Goal: Browse casually

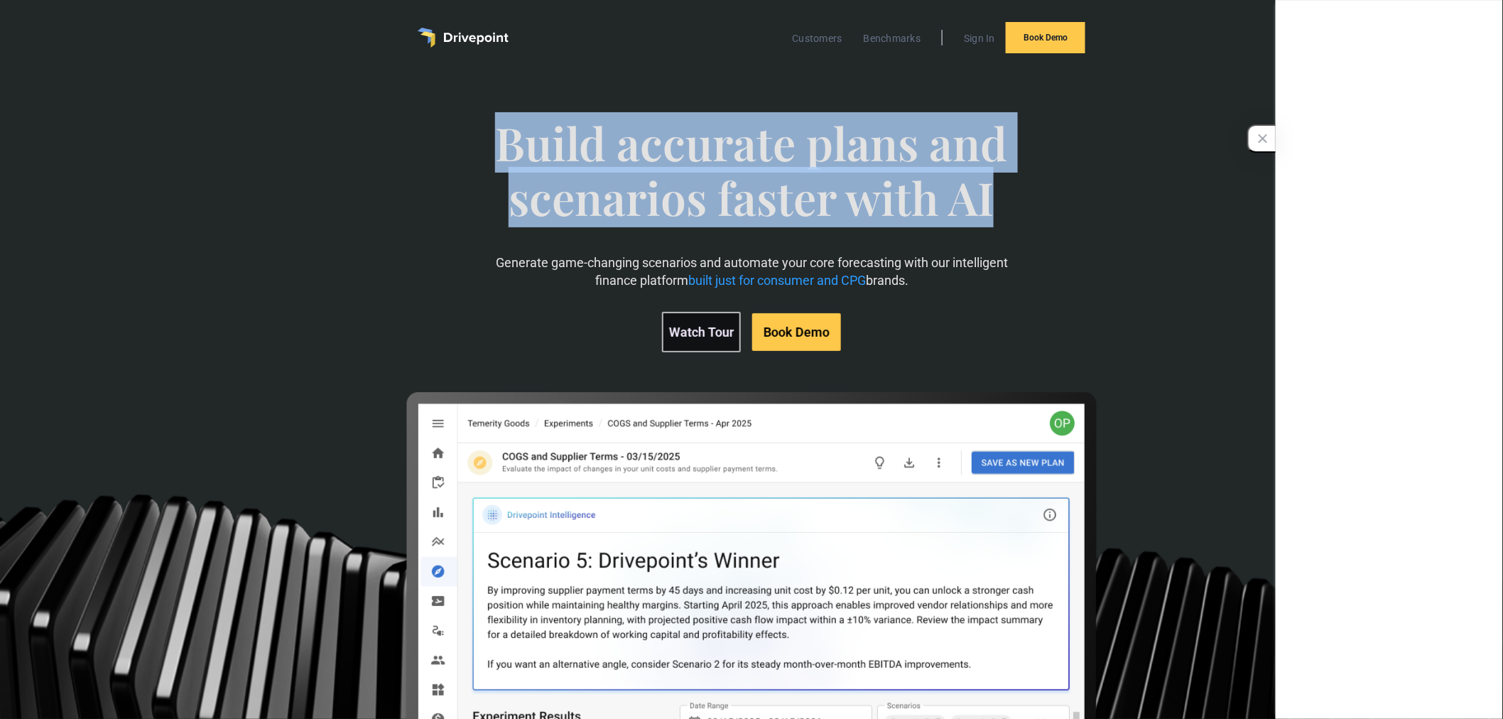
drag, startPoint x: 491, startPoint y: 134, endPoint x: 1152, endPoint y: 229, distance: 668.3
click at [1152, 229] on div "Build accurate plans and scenarios faster with AI Generate game-changing scenar…" at bounding box center [752, 417] width 868 height 660
click at [1113, 217] on div "Build accurate plans and scenarios faster with AI Generate game-changing scenar…" at bounding box center [752, 417] width 868 height 660
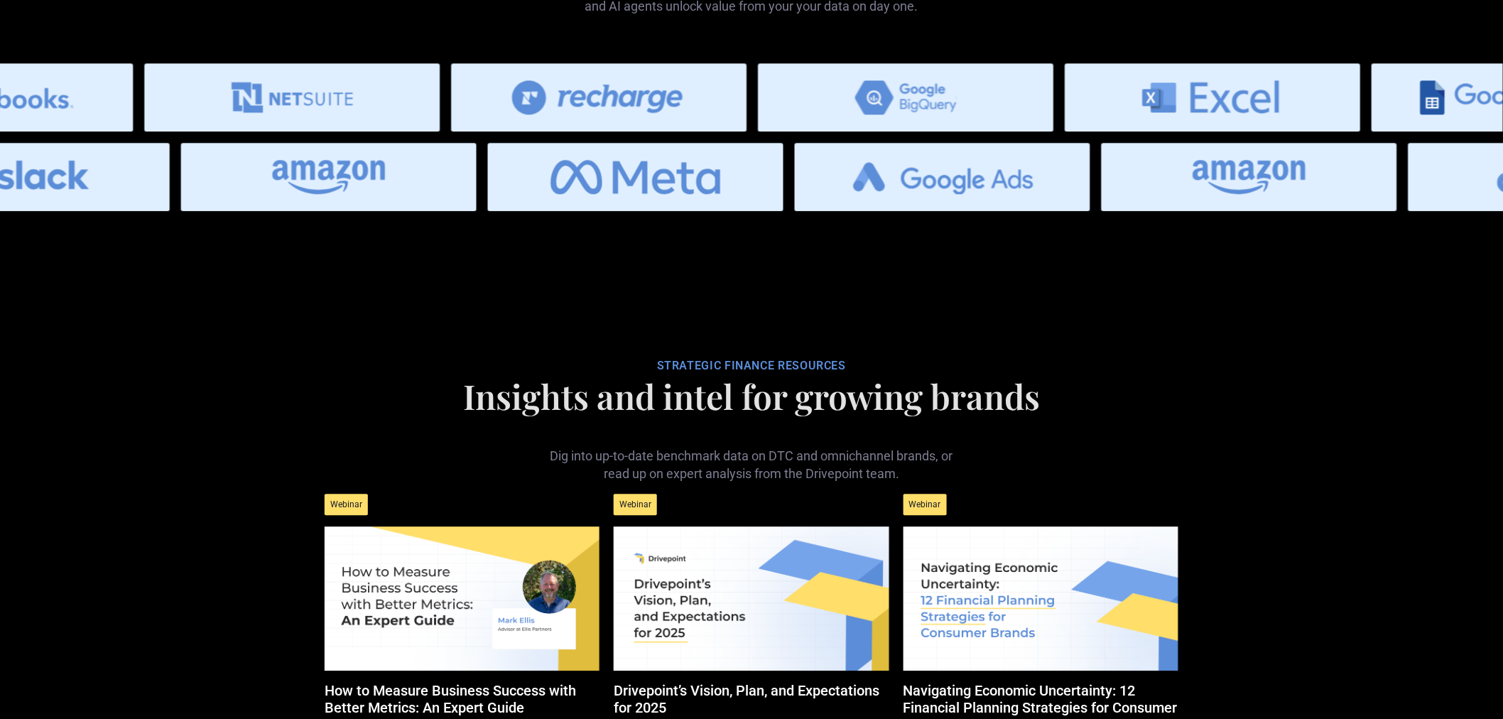
scroll to position [5526, 0]
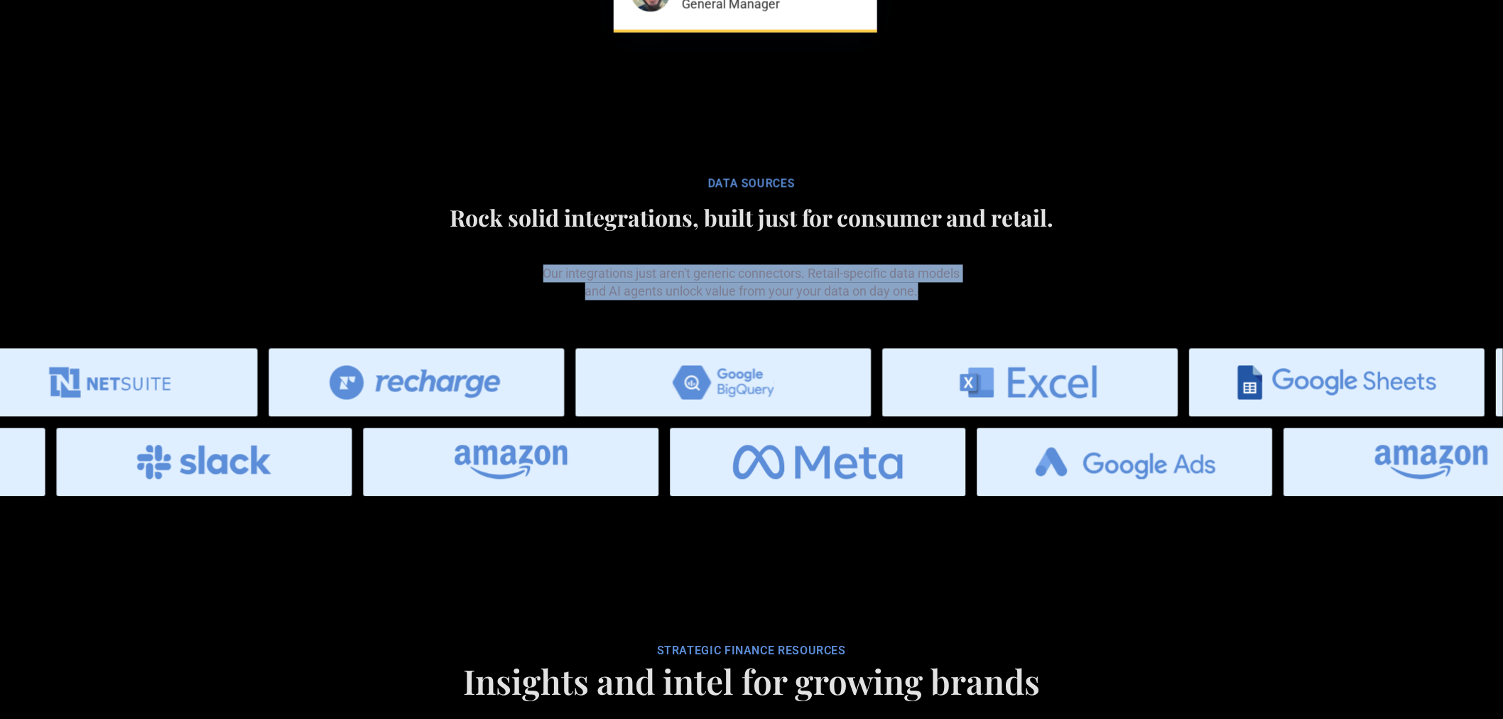
drag, startPoint x: 534, startPoint y: 225, endPoint x: 1097, endPoint y: 245, distance: 563.0
click at [1097, 245] on div "Our integrations just aren't generic connectors. Retail-specific data models an…" at bounding box center [752, 271] width 868 height 58
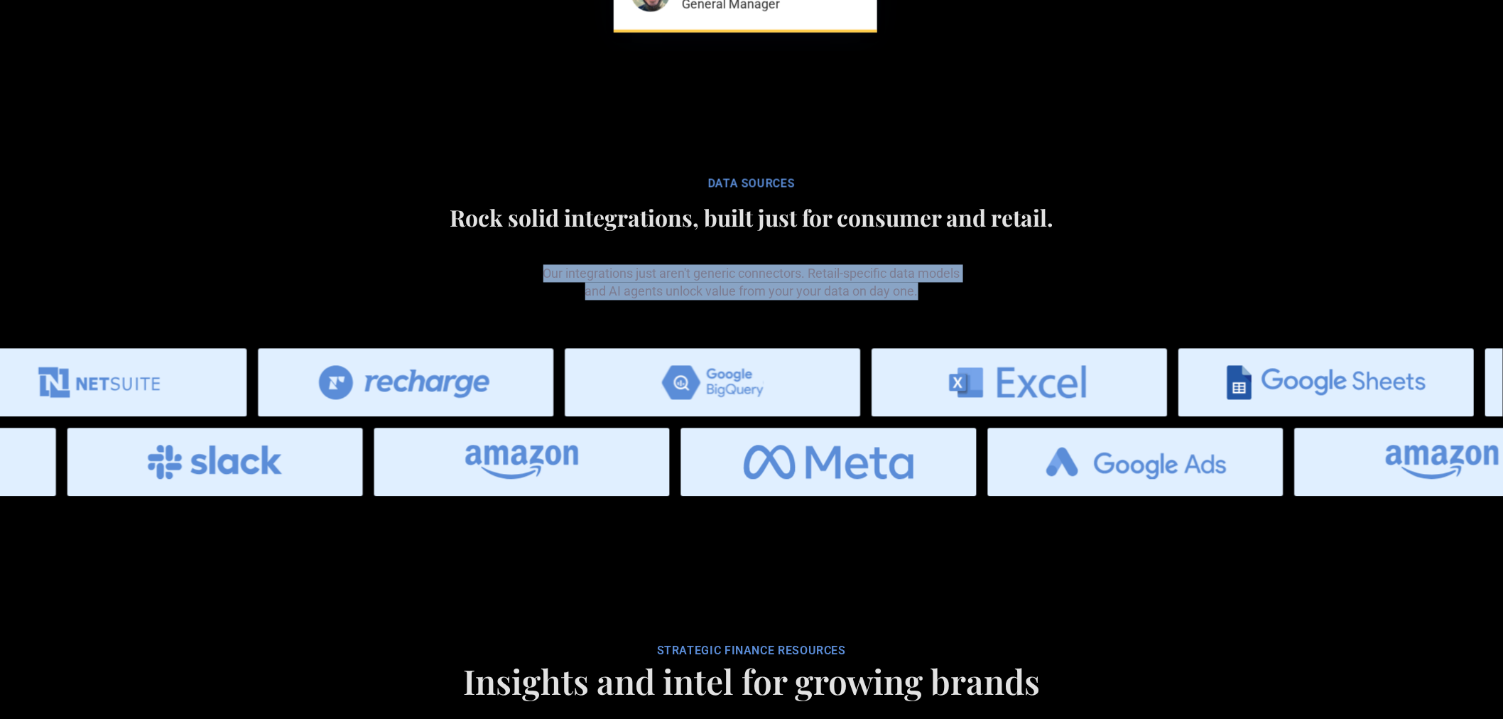
click at [1097, 245] on div "Our integrations just aren't generic connectors. Retail-specific data models an…" at bounding box center [752, 271] width 868 height 58
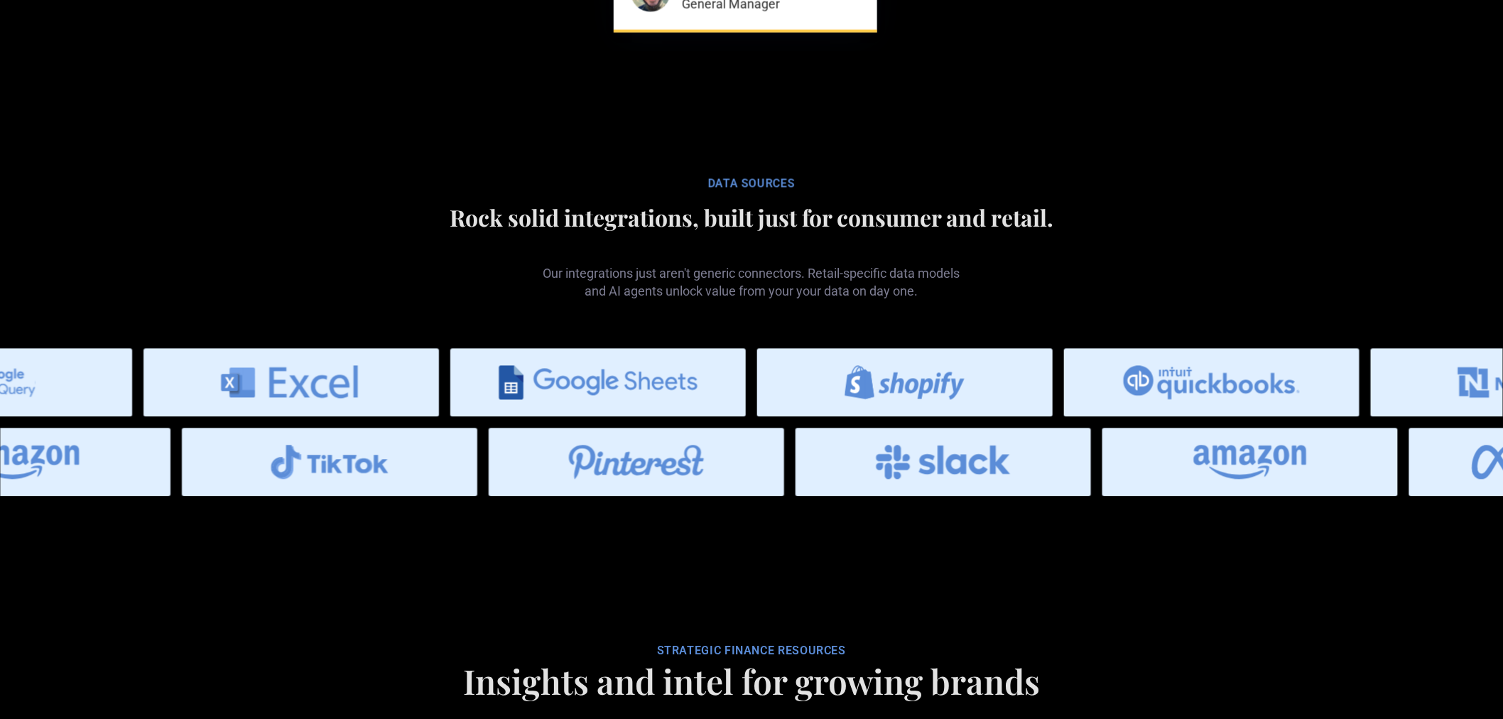
drag, startPoint x: 1183, startPoint y: 381, endPoint x: 650, endPoint y: 500, distance: 546.0
